Goal: Transaction & Acquisition: Purchase product/service

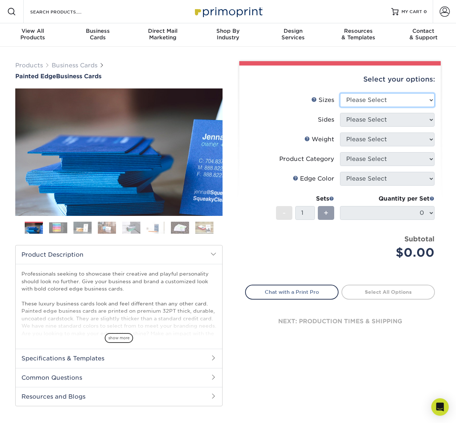
click at [348, 99] on select "Please Select 2" x 3.5" - Standard 2.125" x 3.375" - European 2.5" x 2.5" - Squ…" at bounding box center [387, 100] width 95 height 14
select select "2.00x3.50"
click at [340, 93] on select "Please Select 2" x 3.5" - Standard 2.125" x 3.375" - European 2.5" x 2.5" - Squ…" at bounding box center [387, 100] width 95 height 14
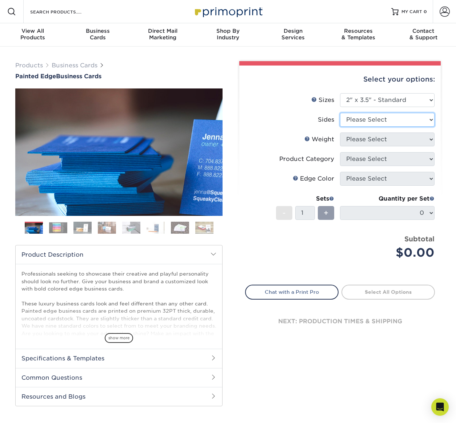
click at [352, 118] on select "Please Select Print Both Sides Print Front Only" at bounding box center [387, 120] width 95 height 14
select select "13abbda7-1d64-4f25-8bb2-c179b224825d"
click at [340, 113] on select "Please Select Print Both Sides Print Front Only" at bounding box center [387, 120] width 95 height 14
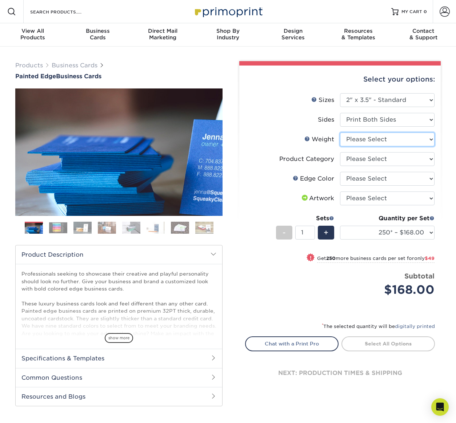
click at [355, 140] on select "Please Select 32PTUC" at bounding box center [387, 139] width 95 height 14
select select "32PTUC"
click at [340, 132] on select "Please Select 32PTUC" at bounding box center [387, 139] width 95 height 14
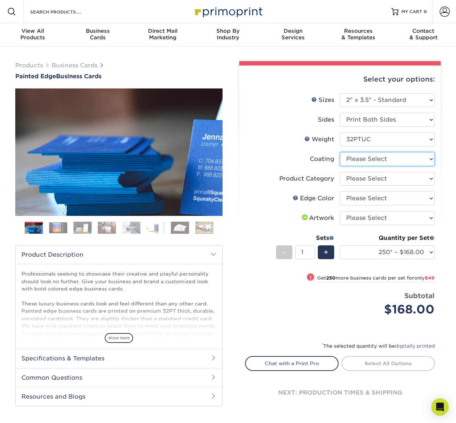
click at [353, 160] on select at bounding box center [387, 159] width 95 height 14
select select "3e7618de-abca-4bda-9f97-8b9129e913d8"
click at [340, 152] on select at bounding box center [387, 159] width 95 height 14
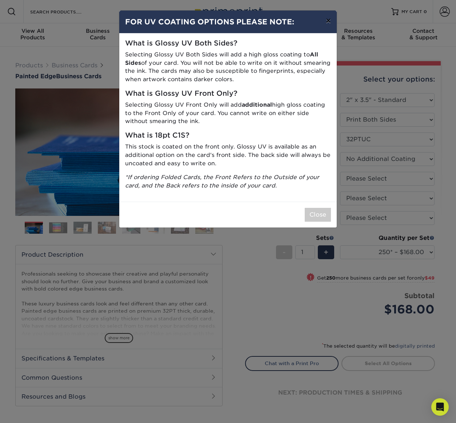
click at [330, 24] on button "×" at bounding box center [328, 21] width 17 height 20
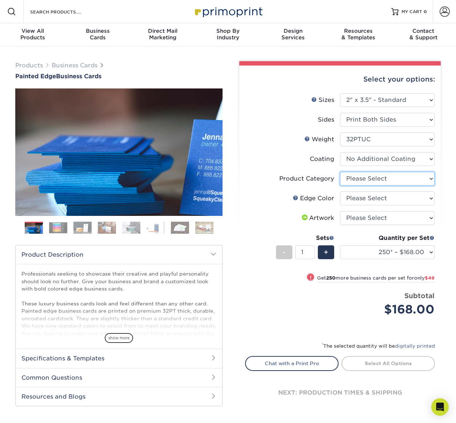
click at [353, 177] on select "Please Select Business Cards" at bounding box center [387, 179] width 95 height 14
select select "3b5148f1-0588-4f88-a218-97bcfdce65c1"
click at [340, 172] on select "Please Select Business Cards" at bounding box center [387, 179] width 95 height 14
click at [353, 201] on select "Please Select Charcoal Black Brown Blue Pearlescent Blue Pearlescent Gold Pearl…" at bounding box center [387, 198] width 95 height 14
select select "8edf2e46-2dbb-4a7c-bc5c-20ba781fe219"
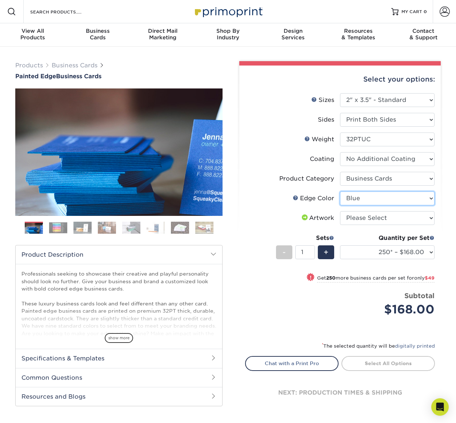
click at [340, 191] on select "Please Select Charcoal Black Brown Blue Pearlescent Blue Pearlescent Gold Pearl…" at bounding box center [387, 198] width 95 height 14
click at [355, 220] on select "Please Select I will upload files I need a design - $100" at bounding box center [387, 218] width 95 height 14
select select "upload"
click at [340, 211] on select "Please Select I will upload files I need a design - $100" at bounding box center [387, 218] width 95 height 14
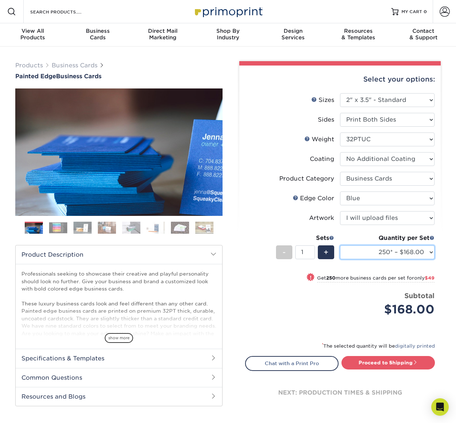
click at [386, 250] on select "250* – $168.00 500* – $217.00 1000* – $339.00" at bounding box center [387, 252] width 95 height 14
select select "1000* – $339.00"
click at [340, 245] on select "250* – $168.00 500* – $217.00 1000* – $339.00" at bounding box center [387, 252] width 95 height 14
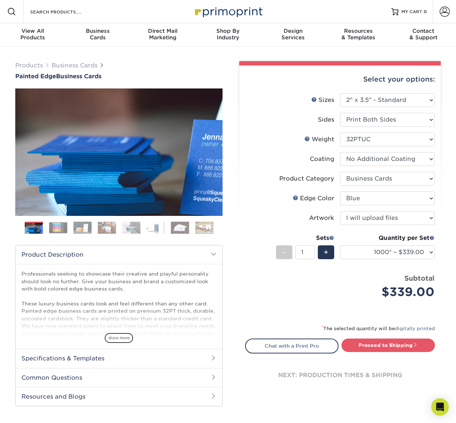
click at [54, 229] on img at bounding box center [58, 227] width 18 height 11
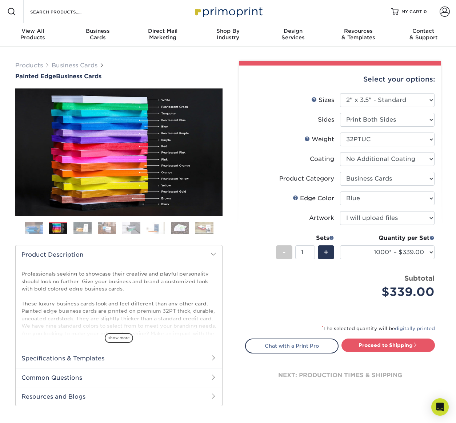
click at [74, 230] on img at bounding box center [83, 227] width 18 height 13
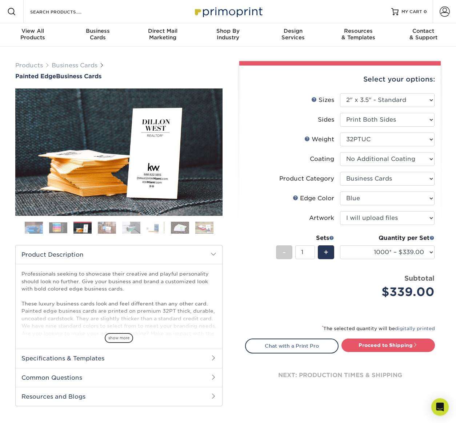
click at [58, 232] on img at bounding box center [58, 227] width 18 height 11
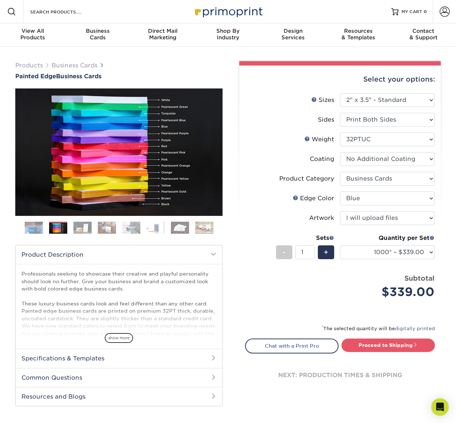
click at [132, 227] on img at bounding box center [131, 227] width 18 height 13
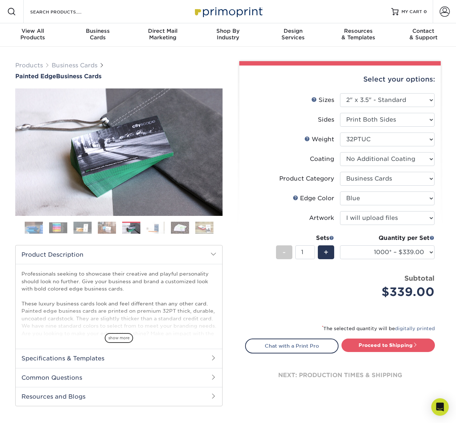
click at [110, 229] on img at bounding box center [107, 227] width 18 height 13
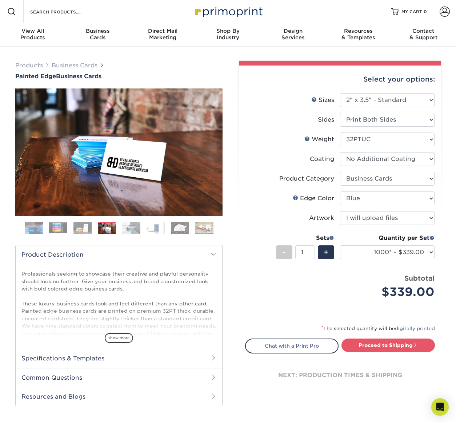
click at [211, 229] on img at bounding box center [204, 227] width 18 height 13
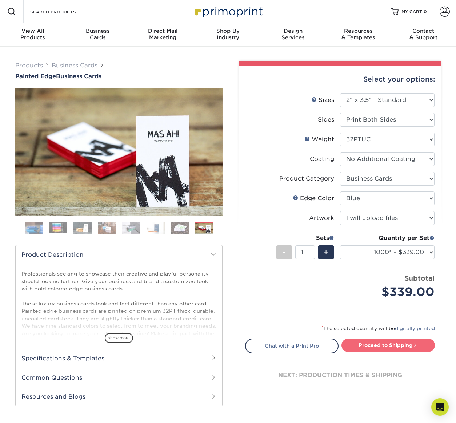
click at [364, 348] on link "Proceed to Shipping" at bounding box center [389, 344] width 94 height 13
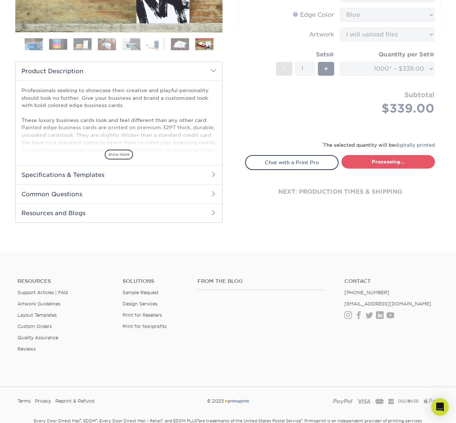
select select "2ef1fa48-fafb-46bb-a4ab-119a8375bdb2"
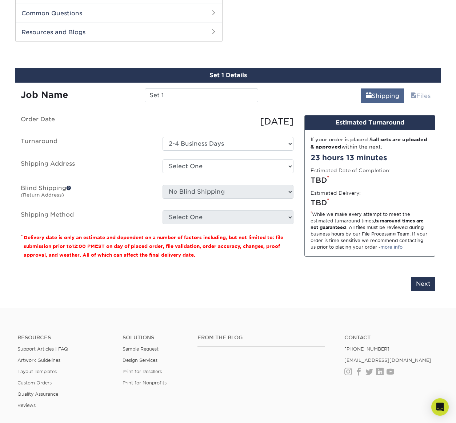
scroll to position [370, 0]
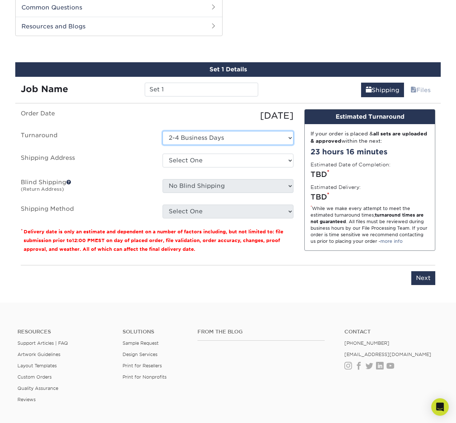
click at [199, 139] on select "Select One 2-4 Business Days" at bounding box center [228, 138] width 131 height 14
click at [163, 131] on select "Select One 2-4 Business Days" at bounding box center [228, 138] width 131 height 14
click at [190, 154] on select "Select One + Add New Address - Login" at bounding box center [228, 161] width 131 height 14
select select "newaddress"
click at [163, 154] on select "Select One + Add New Address - Login" at bounding box center [228, 161] width 131 height 14
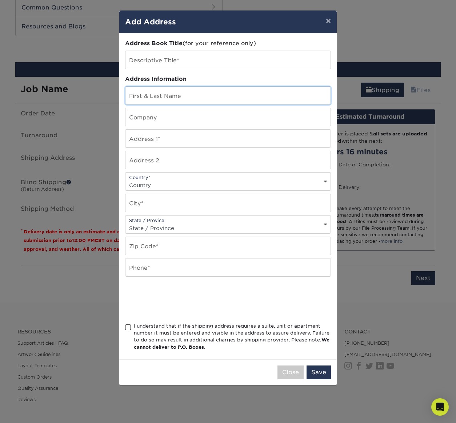
click at [155, 101] on input "text" at bounding box center [228, 96] width 205 height 18
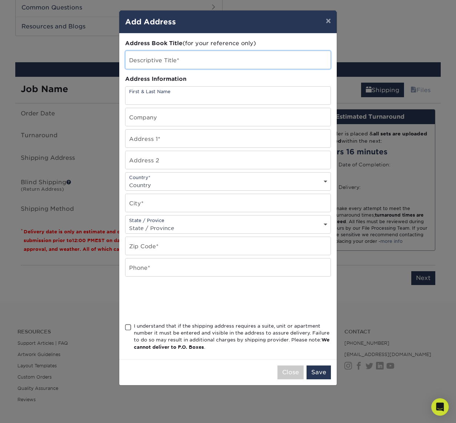
click at [148, 66] on input "text" at bounding box center [228, 60] width 205 height 18
type input "The Office of [PERSON_NAME]"
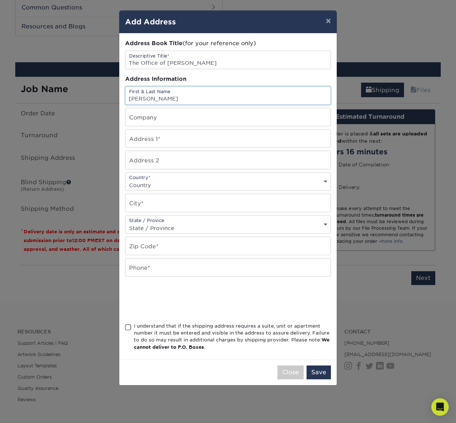
type input "Emily Hennessy"
type input "Murney Associates, Realtors"
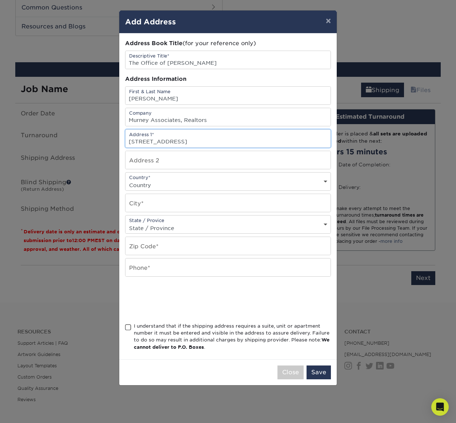
type input "1625 East Primrose Street"
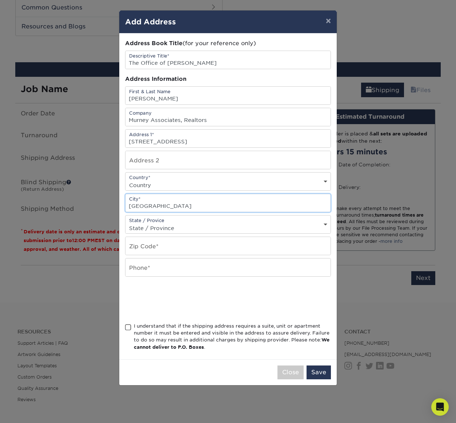
type input "Springfield"
click at [171, 226] on select "State / Province Alabama Alaska Arizona Arkansas California Colorado Connecticu…" at bounding box center [228, 228] width 205 height 11
select select "MO"
click at [126, 223] on select "State / Province Alabama Alaska Arizona Arkansas California Colorado Connecticu…" at bounding box center [228, 228] width 205 height 11
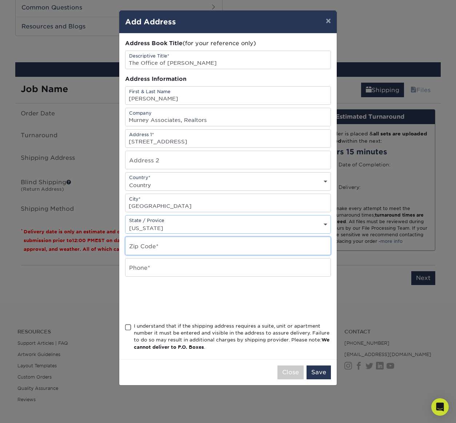
click at [148, 247] on input "text" at bounding box center [228, 246] width 205 height 18
type input "65804"
click at [150, 267] on input "text" at bounding box center [228, 267] width 205 height 18
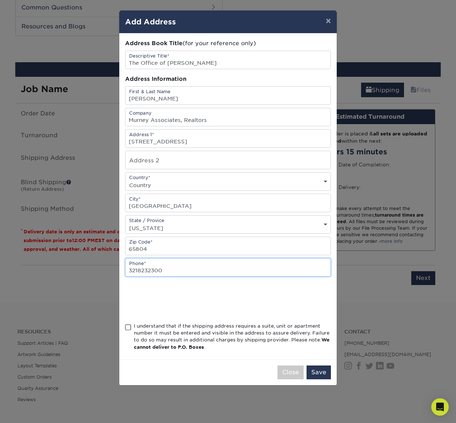
type input "3218232300"
click at [126, 329] on span at bounding box center [128, 327] width 6 height 7
click at [0, 0] on input "I understand that if the shipping address requires a suite, unit or apartment n…" at bounding box center [0, 0] width 0 height 0
click at [317, 373] on button "Save" at bounding box center [319, 372] width 24 height 14
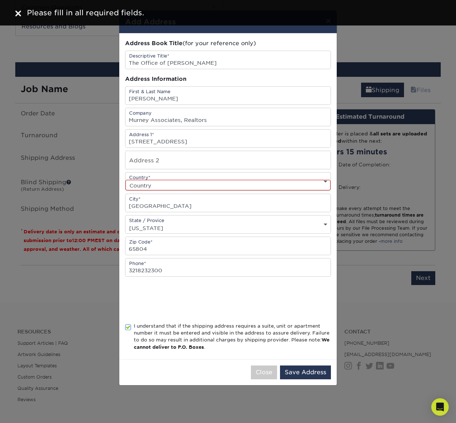
click at [156, 182] on select "Country United States Canada ----------------------------- Afghanistan Albania …" at bounding box center [228, 185] width 205 height 11
select select "US"
click at [126, 180] on select "Country United States Canada ----------------------------- Afghanistan Albania …" at bounding box center [228, 185] width 205 height 11
click at [301, 367] on button "Save Address" at bounding box center [305, 372] width 51 height 14
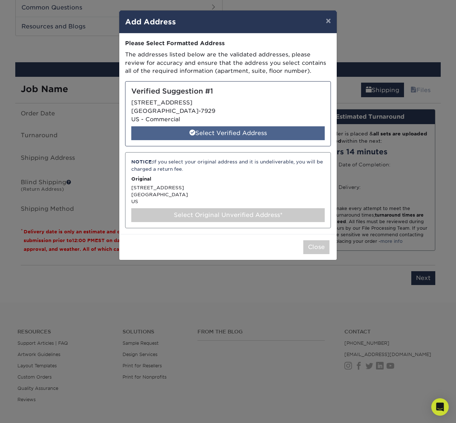
click at [250, 131] on div "Select Verified Address" at bounding box center [228, 133] width 194 height 14
select select "285782"
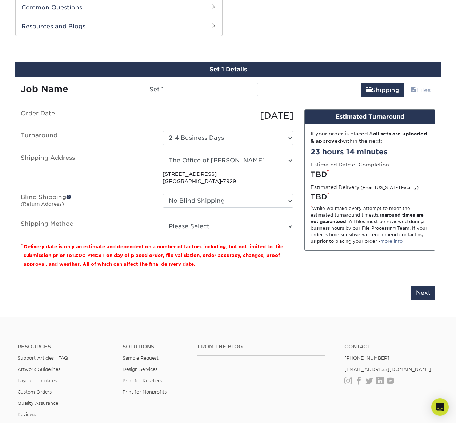
click at [70, 195] on span at bounding box center [68, 196] width 5 height 5
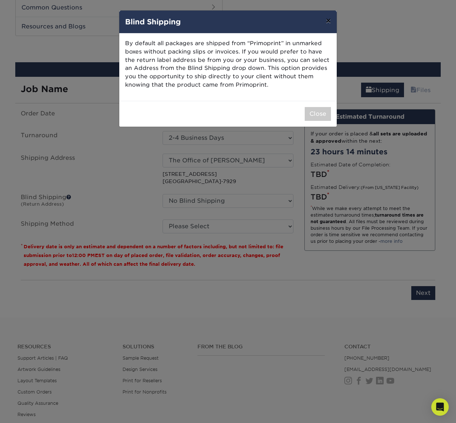
click at [326, 27] on button "×" at bounding box center [328, 21] width 17 height 20
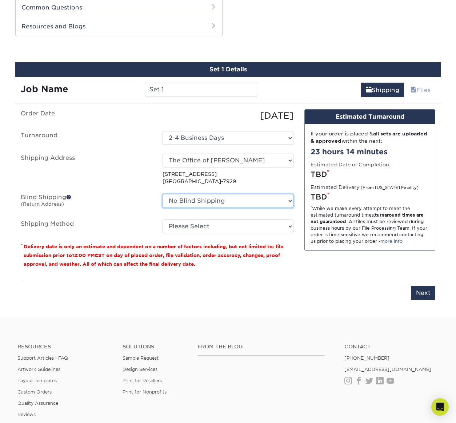
click at [221, 202] on select "No Blind Shipping + Add New Address" at bounding box center [228, 201] width 131 height 14
click at [163, 194] on select "No Blind Shipping + Add New Address" at bounding box center [228, 201] width 131 height 14
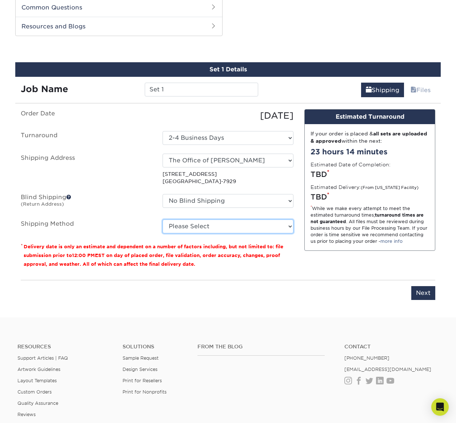
click at [184, 223] on select "Please Select Ground Shipping (+$8.96) 3 Day Shipping Service (+$24.27) 2 Day A…" at bounding box center [228, 226] width 131 height 14
select select "03"
click at [163, 219] on select "Please Select Ground Shipping (+$8.96) 3 Day Shipping Service (+$24.27) 2 Day A…" at bounding box center [228, 226] width 131 height 14
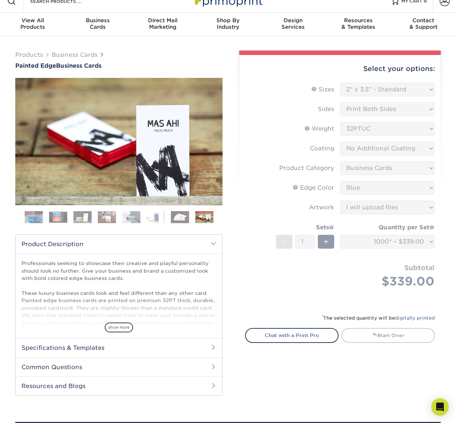
scroll to position [0, 0]
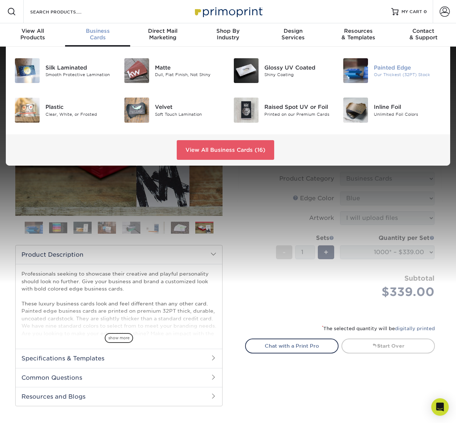
click at [374, 72] on div "Our Thickest (32PT) Stock" at bounding box center [408, 75] width 68 height 6
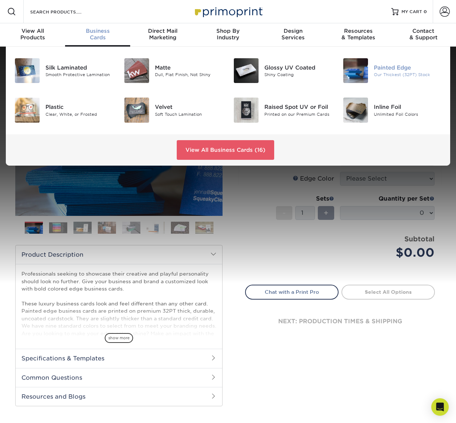
click at [361, 71] on img at bounding box center [356, 70] width 25 height 25
